Goal: Transaction & Acquisition: Book appointment/travel/reservation

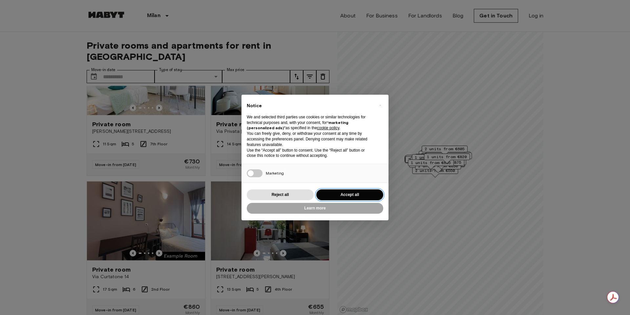
click at [360, 195] on button "Accept all" at bounding box center [350, 194] width 67 height 11
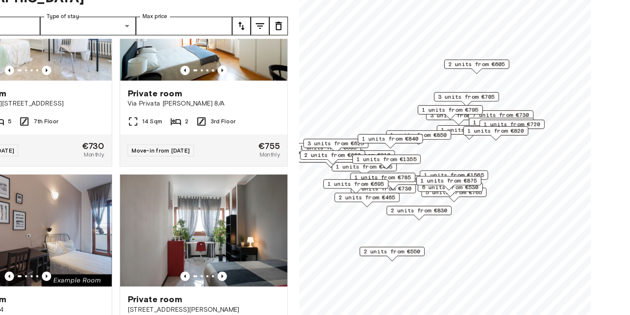
click at [435, 182] on div "1 units from €875" at bounding box center [443, 185] width 46 height 7
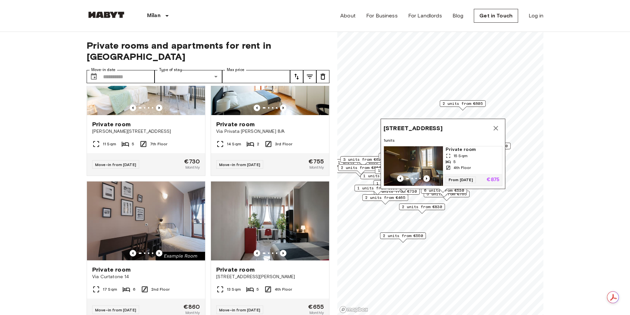
click at [430, 174] on img "Map marker" at bounding box center [413, 165] width 59 height 39
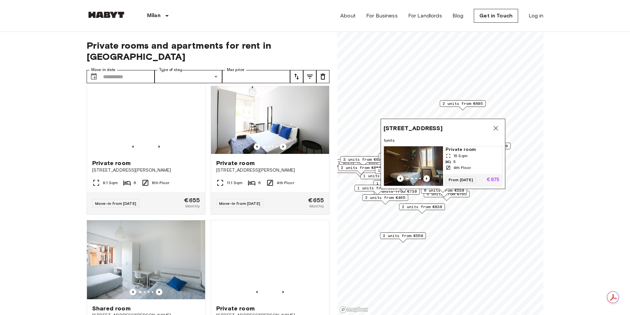
scroll to position [566, 0]
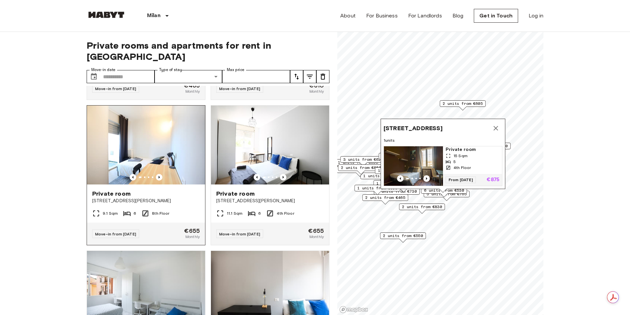
click at [136, 189] on div "Private room" at bounding box center [146, 193] width 108 height 8
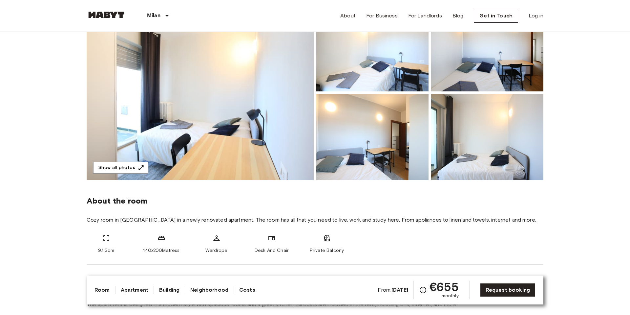
scroll to position [16, 0]
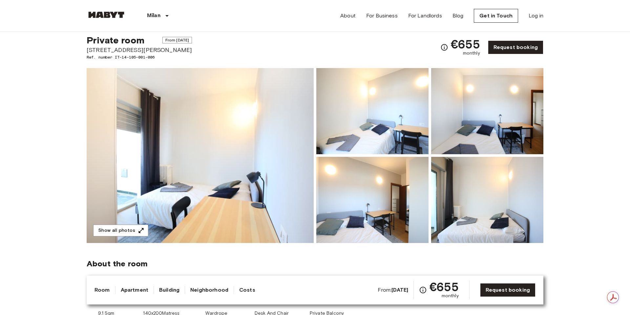
click at [474, 199] on img at bounding box center [487, 200] width 112 height 86
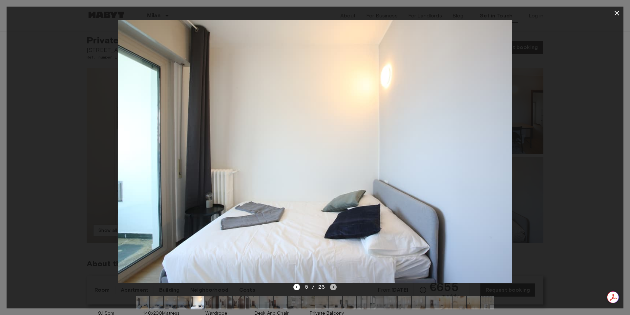
click at [332, 286] on icon "Next image" at bounding box center [333, 286] width 7 height 7
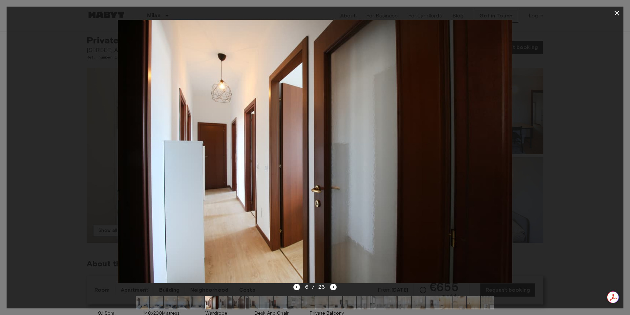
click at [223, 302] on img at bounding box center [225, 302] width 13 height 13
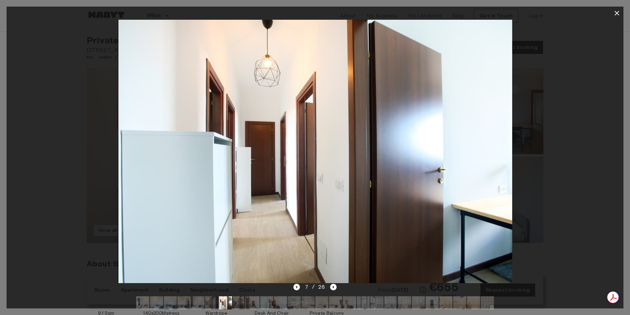
click at [237, 302] on img at bounding box center [239, 302] width 13 height 13
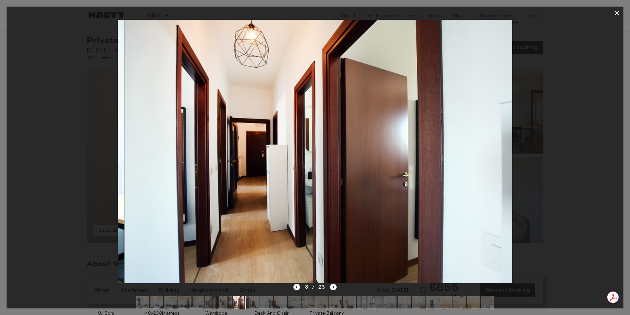
click at [256, 302] on img at bounding box center [253, 302] width 13 height 13
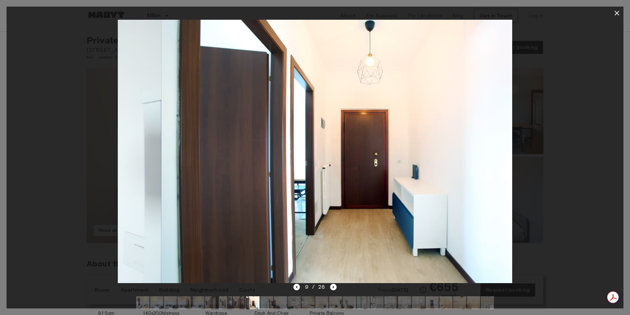
click at [283, 302] on img at bounding box center [280, 302] width 13 height 13
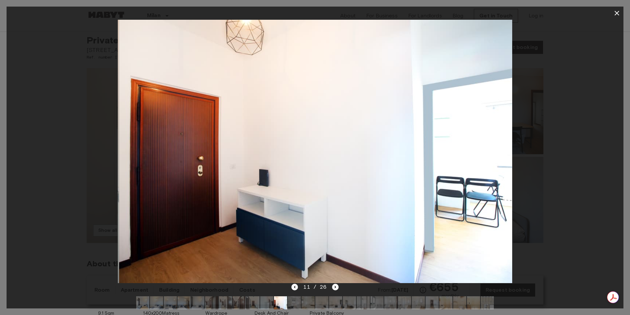
click at [301, 303] on img at bounding box center [294, 302] width 13 height 13
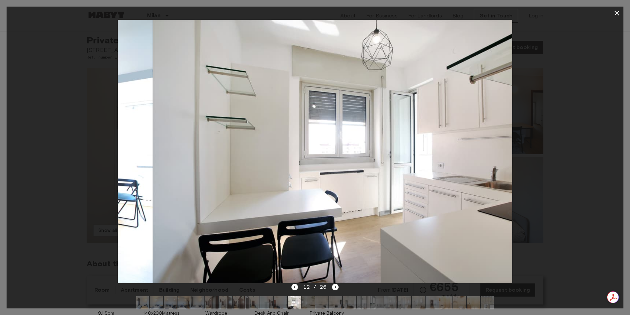
click at [321, 303] on img at bounding box center [322, 302] width 13 height 13
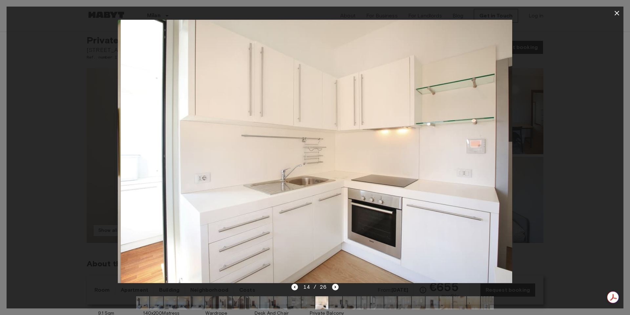
click at [297, 305] on img at bounding box center [294, 302] width 13 height 13
